Goal: Task Accomplishment & Management: Manage account settings

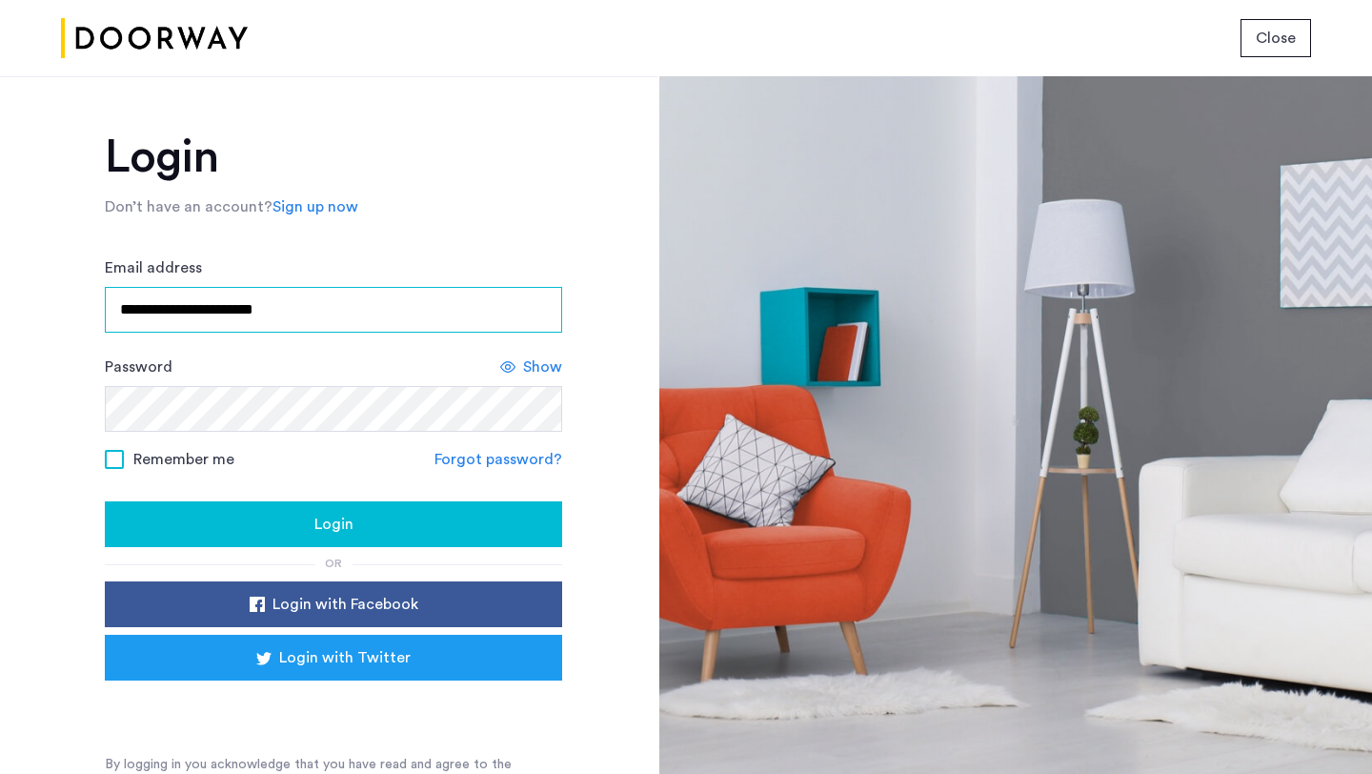
click at [306, 316] on input "**********" at bounding box center [333, 310] width 457 height 46
type input "**********"
click at [278, 513] on div "Login" at bounding box center [333, 524] width 427 height 23
